Goal: Transaction & Acquisition: Subscribe to service/newsletter

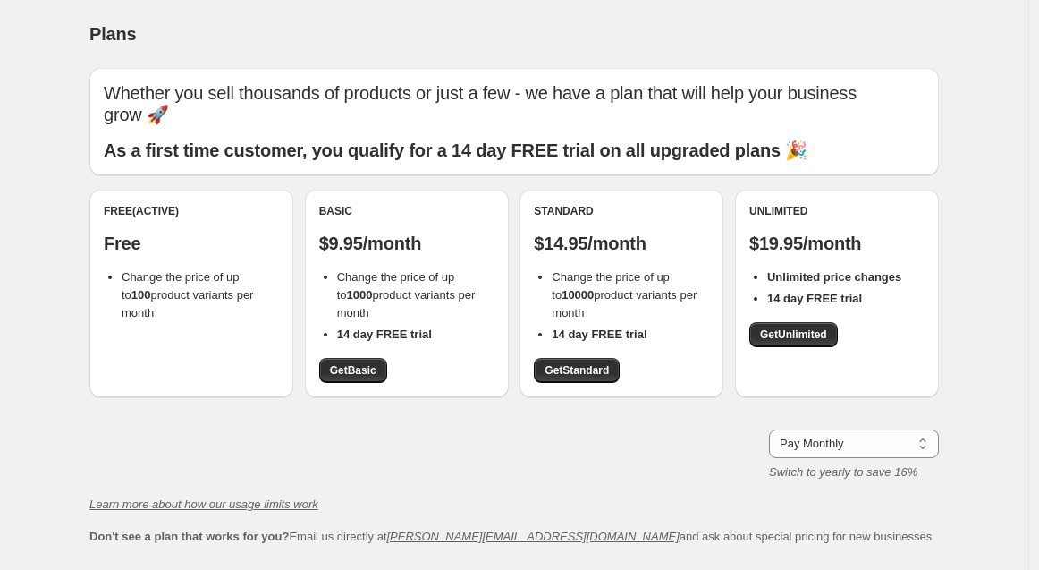
click at [1006, 80] on div "Plans. This page is ready Plans Whether you sell thousands of products or just …" at bounding box center [514, 345] width 1028 height 690
click at [884, 446] on select "Pay Monthly Pay Yearly (Save 16%)" at bounding box center [854, 443] width 170 height 29
click at [774, 429] on select "Pay Monthly Pay Yearly (Save 16%)" at bounding box center [854, 443] width 170 height 29
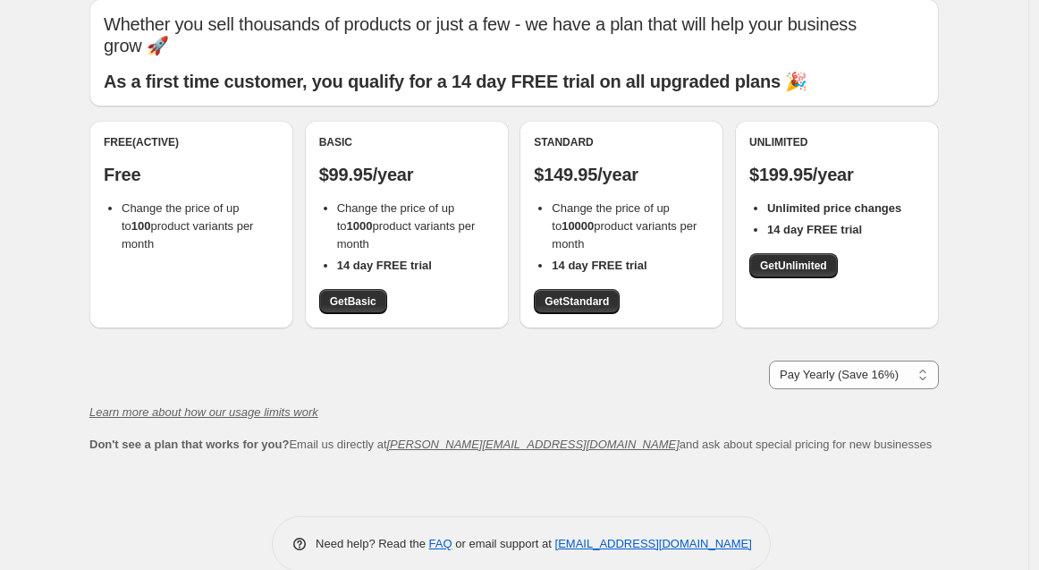
scroll to position [97, 0]
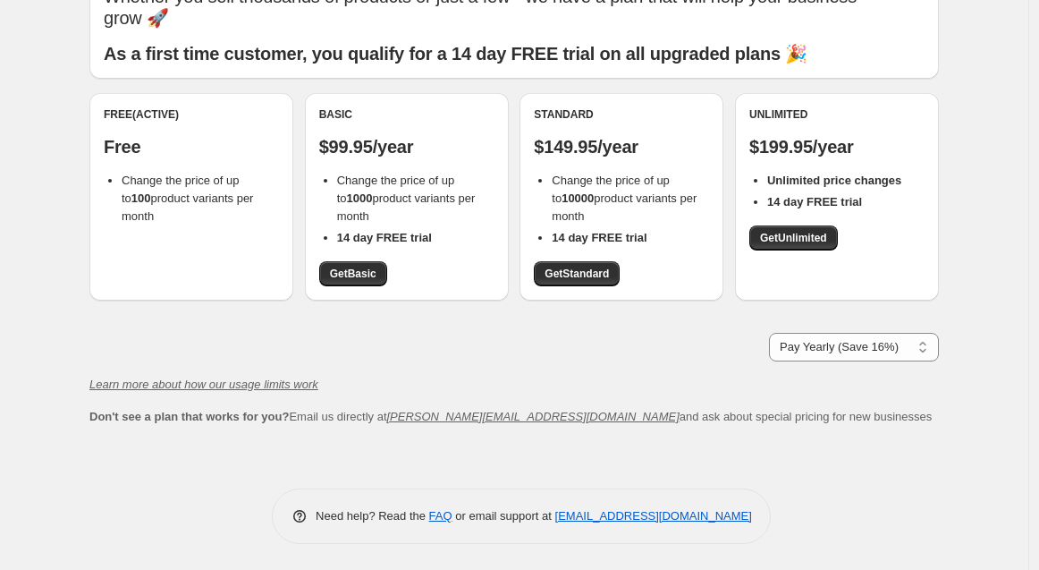
click at [1017, 139] on div "Plans. This page is ready Plans Whether you sell thousands of products or just …" at bounding box center [514, 236] width 1028 height 667
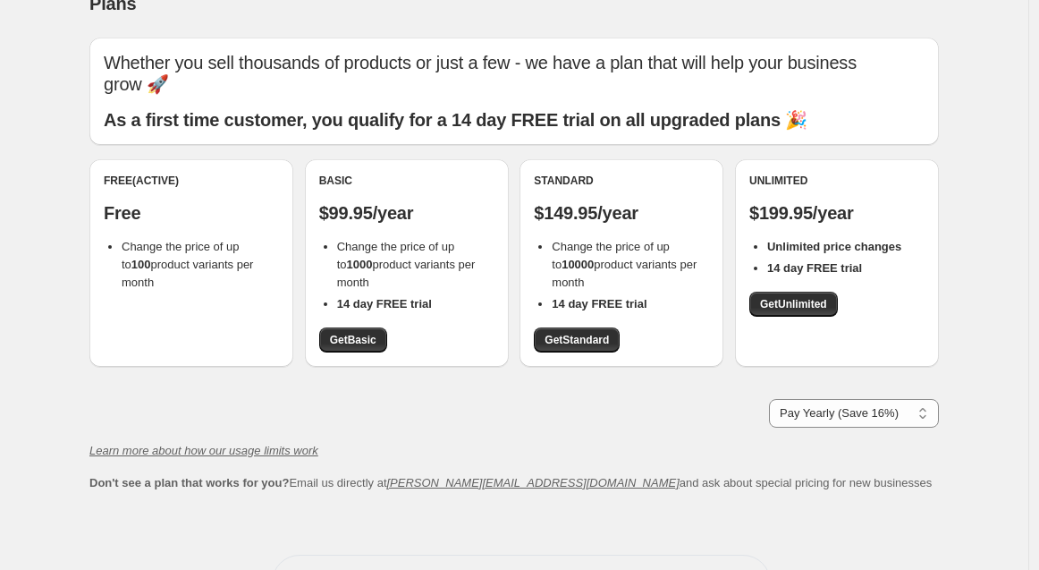
scroll to position [0, 0]
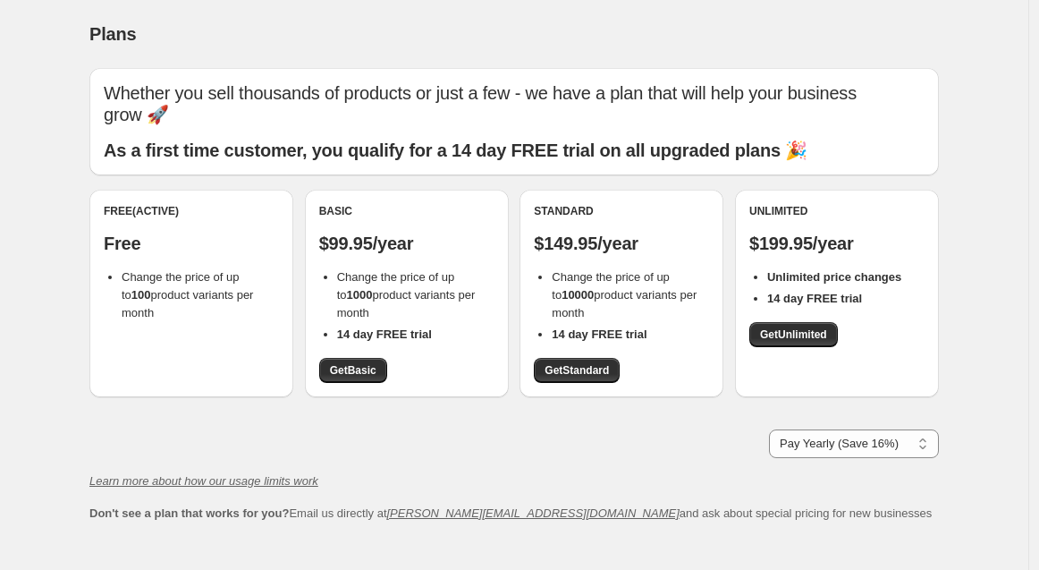
click at [817, 511] on div "Don't see a plan that works for you? Email us directly at [PERSON_NAME][EMAIL_A…" at bounding box center [514, 513] width 850 height 18
click at [46, 163] on div "Plans. This page is ready Plans Whether you sell thousands of products or just …" at bounding box center [514, 333] width 1028 height 667
click at [914, 442] on select "Pay Monthly Pay Yearly (Save 16%)" at bounding box center [854, 443] width 170 height 29
select select "month"
click at [774, 429] on select "Pay Monthly Pay Yearly (Save 16%)" at bounding box center [854, 443] width 170 height 29
